Goal: Navigation & Orientation: Find specific page/section

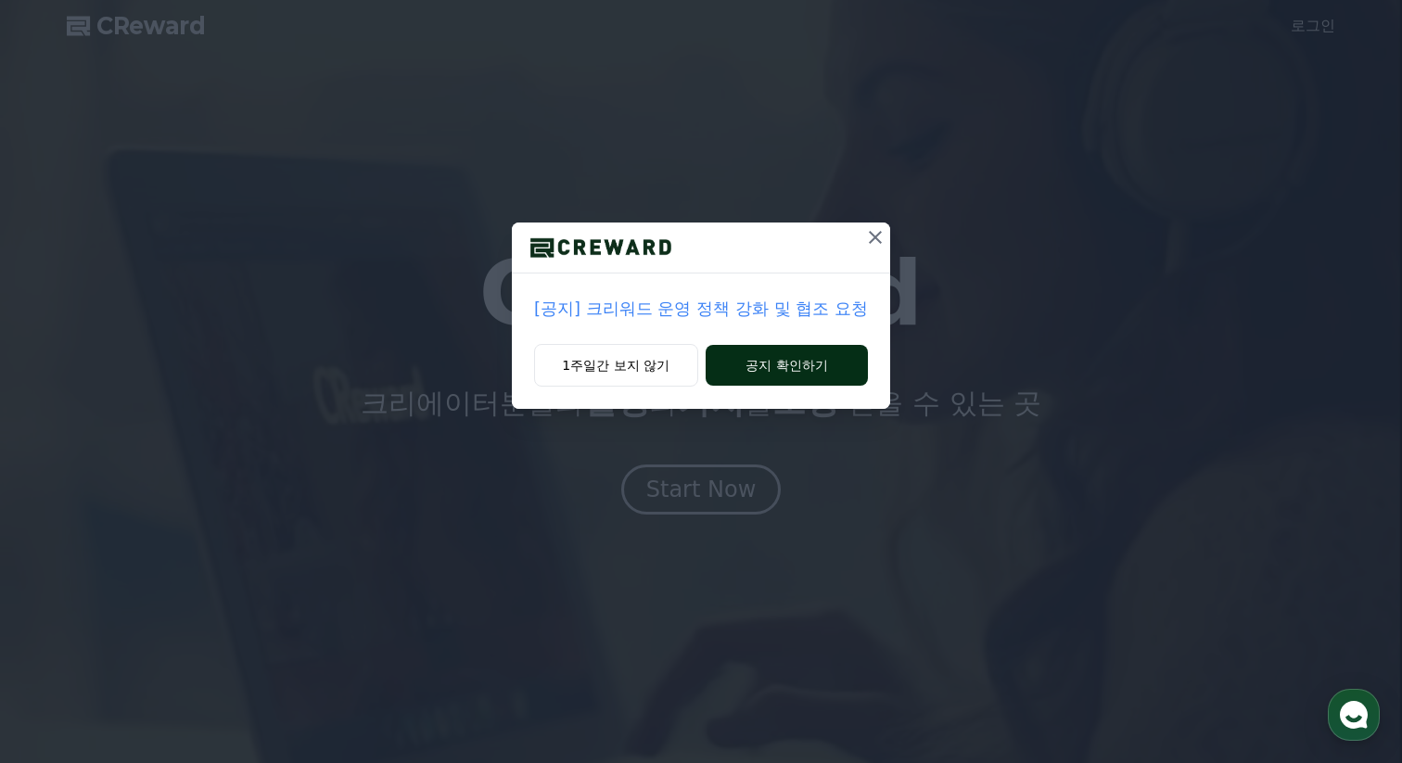
click at [757, 365] on button "공지 확인하기" at bounding box center [787, 365] width 162 height 41
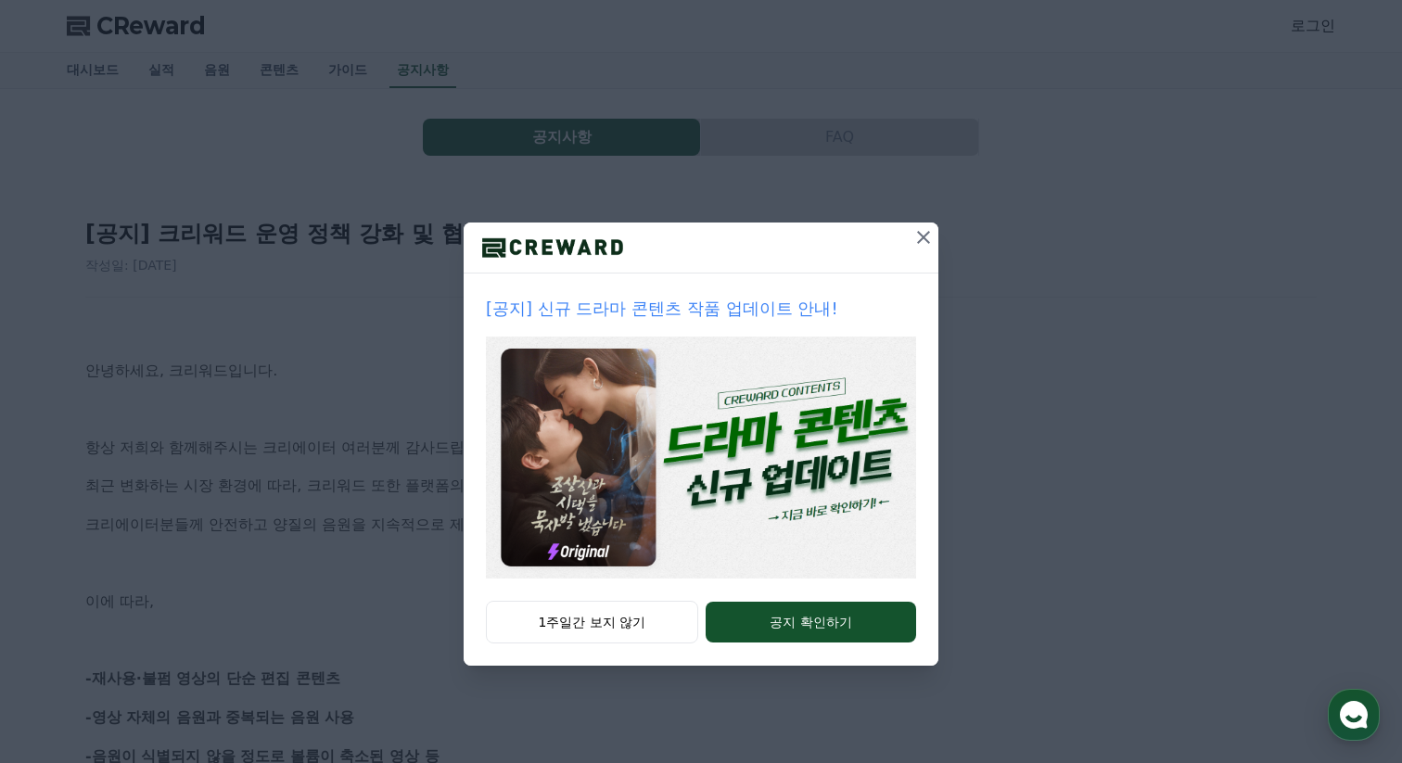
click at [928, 234] on icon at bounding box center [923, 237] width 22 height 22
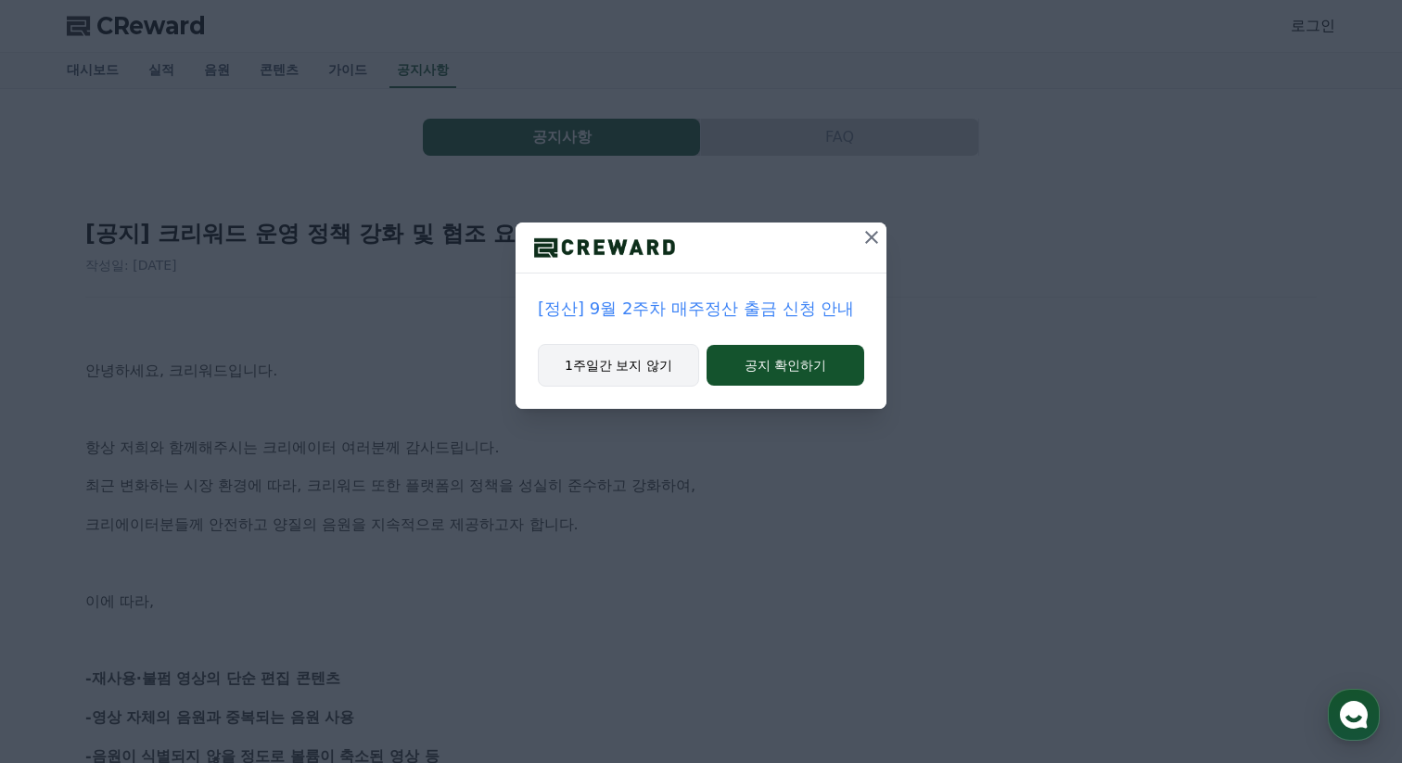
click at [631, 363] on button "1주일간 보지 않기" at bounding box center [618, 365] width 161 height 43
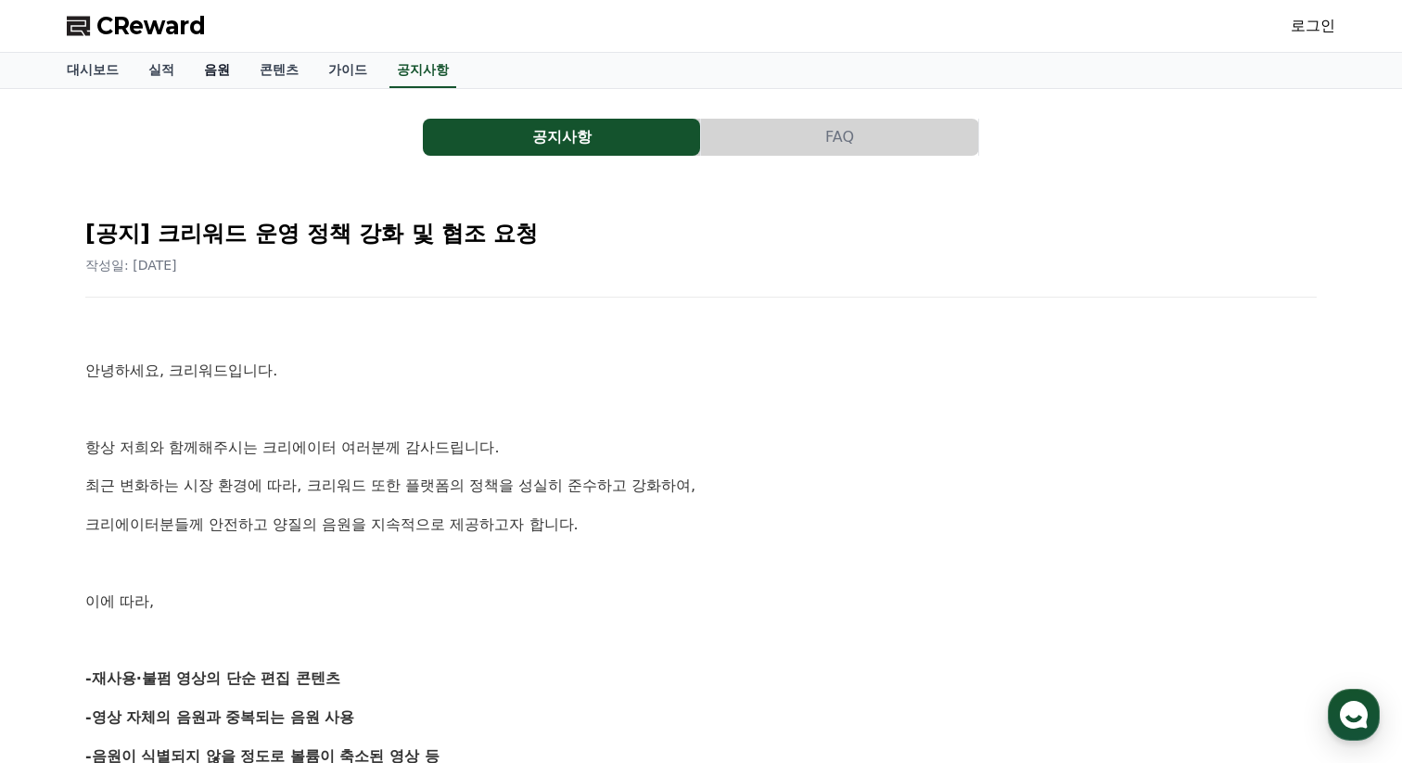
click at [201, 70] on link "음원" at bounding box center [217, 70] width 56 height 35
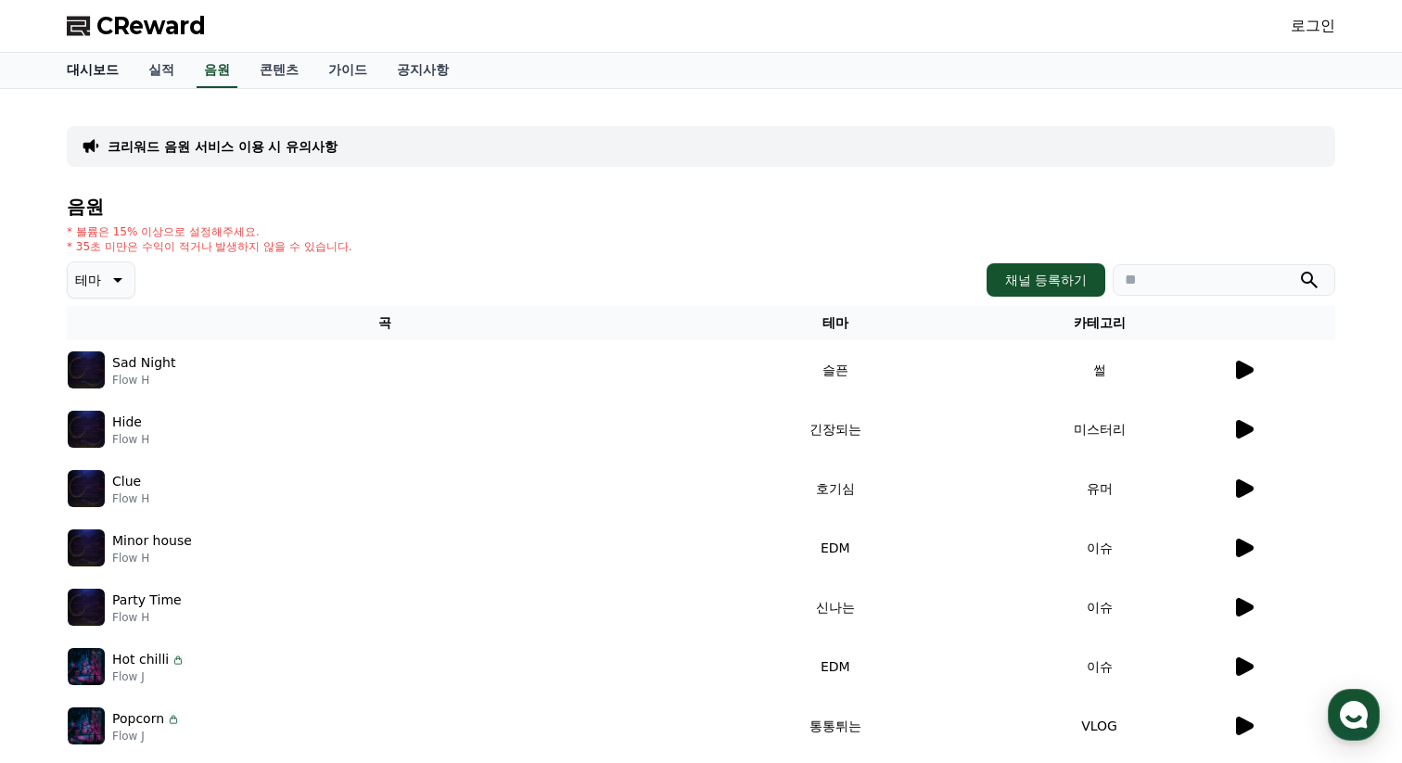
click at [98, 76] on link "대시보드" at bounding box center [93, 70] width 82 height 35
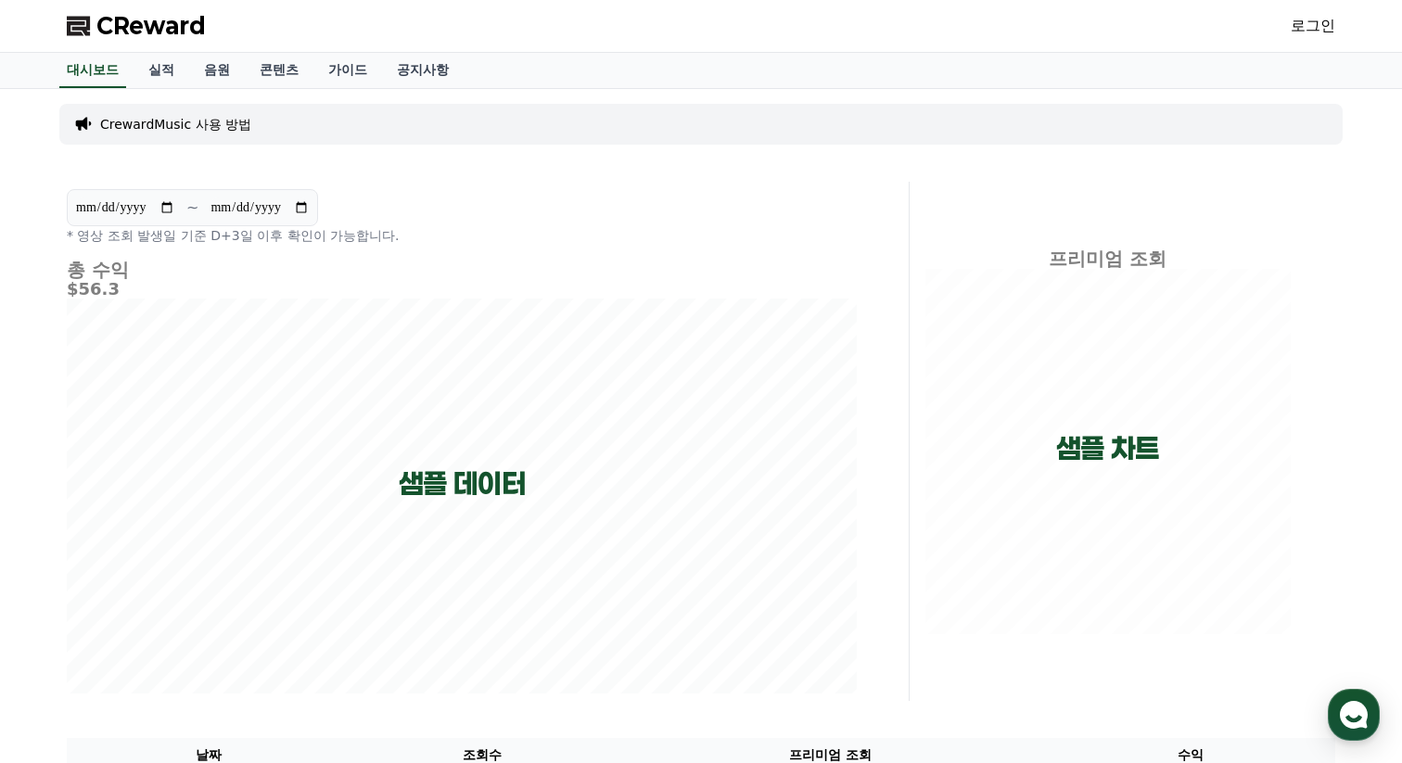
click at [44, 214] on div "**********" at bounding box center [701, 541] width 1402 height 904
click at [152, 73] on link "실적" at bounding box center [162, 70] width 56 height 35
